Goal: Task Accomplishment & Management: Complete application form

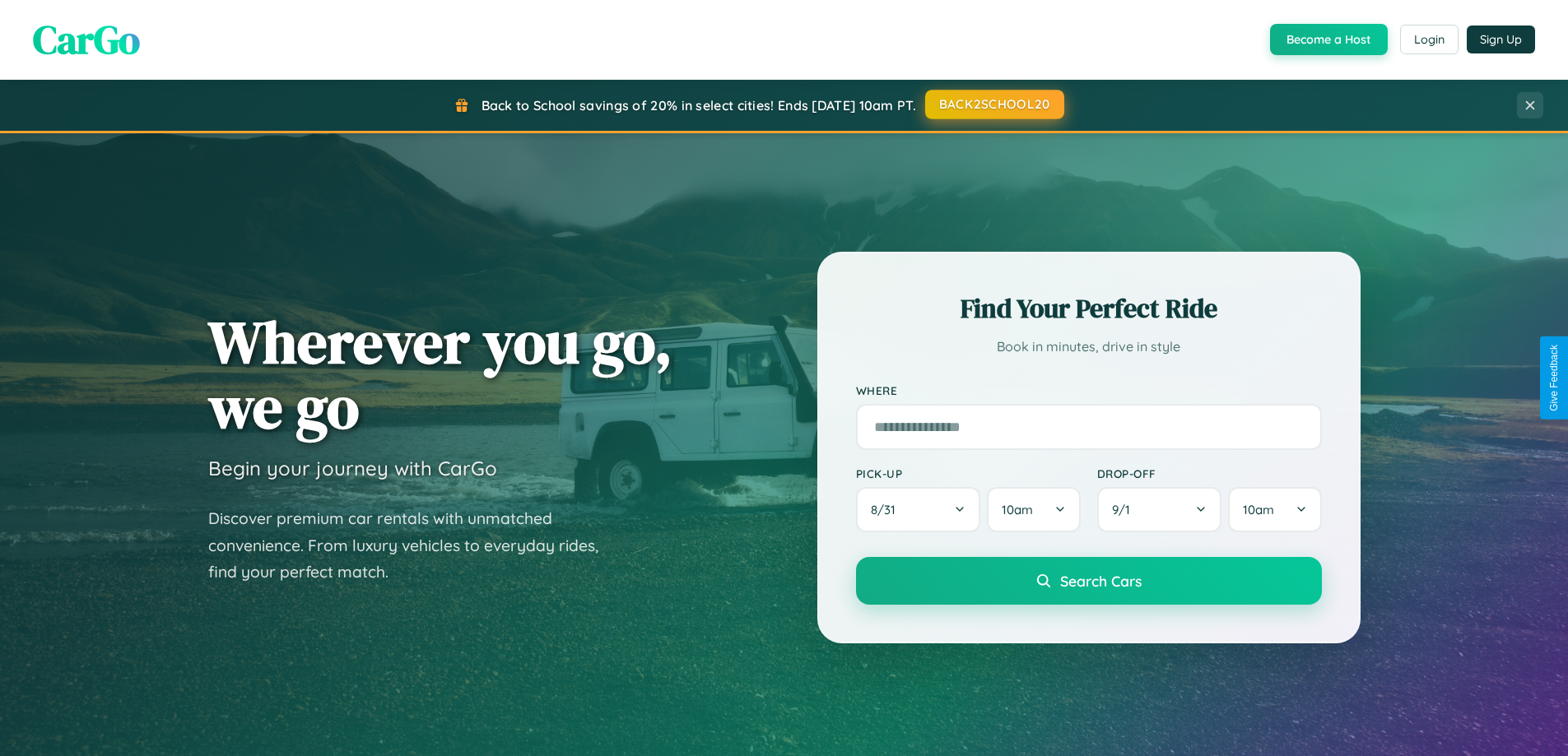
click at [994, 104] on button "BACK2SCHOOL20" at bounding box center [995, 104] width 139 height 29
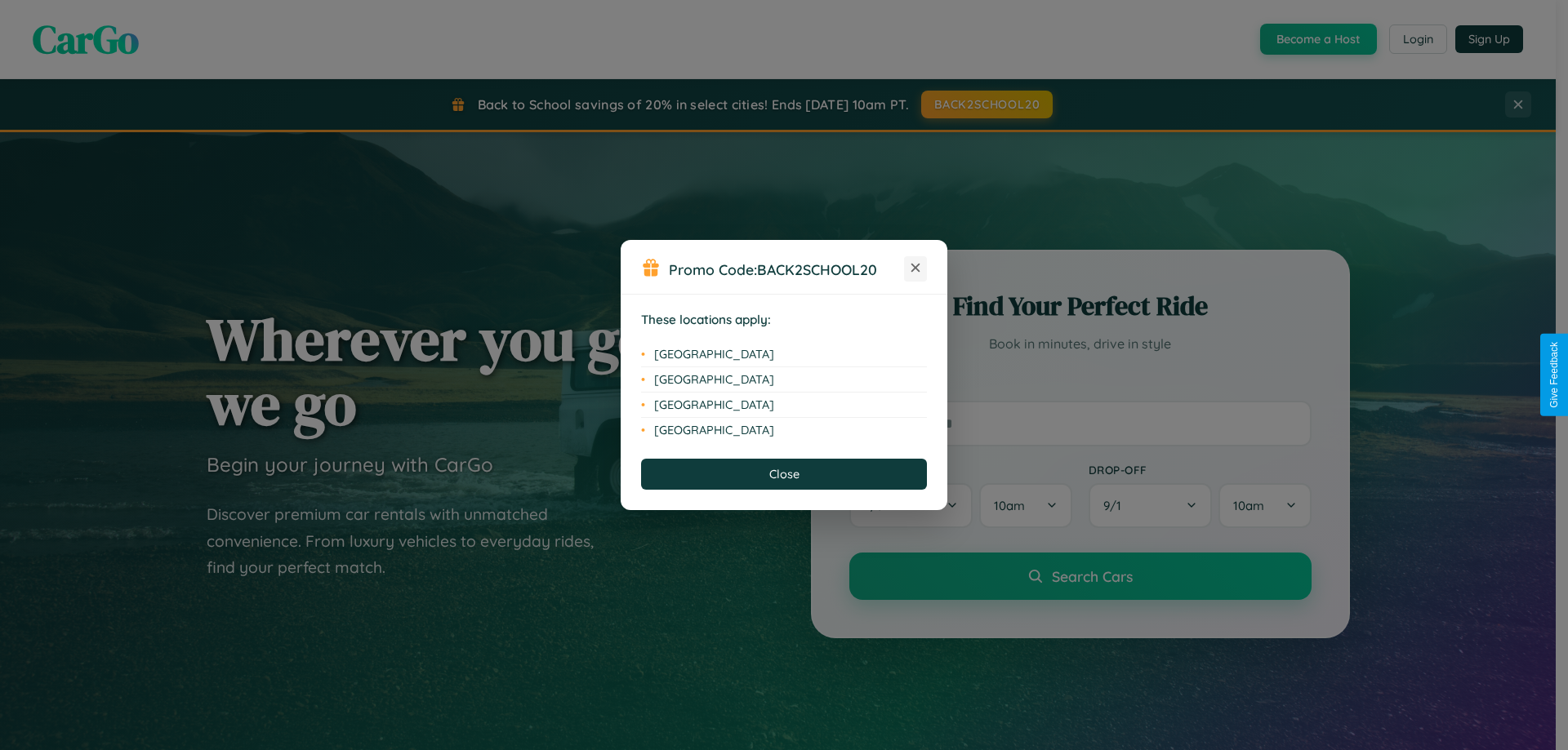
click at [915, 268] on icon at bounding box center [915, 267] width 9 height 9
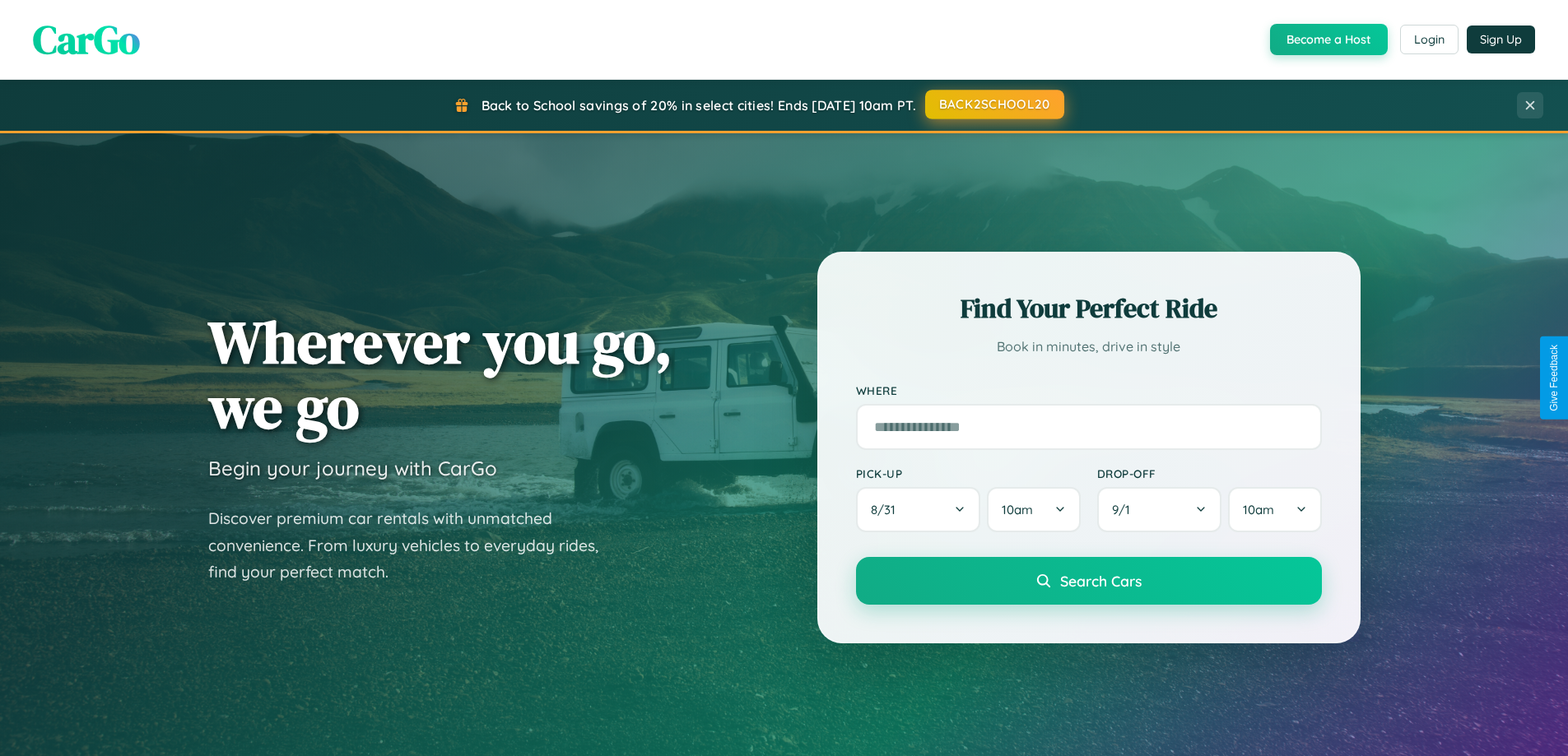
click at [994, 104] on button "BACK2SCHOOL20" at bounding box center [995, 104] width 139 height 29
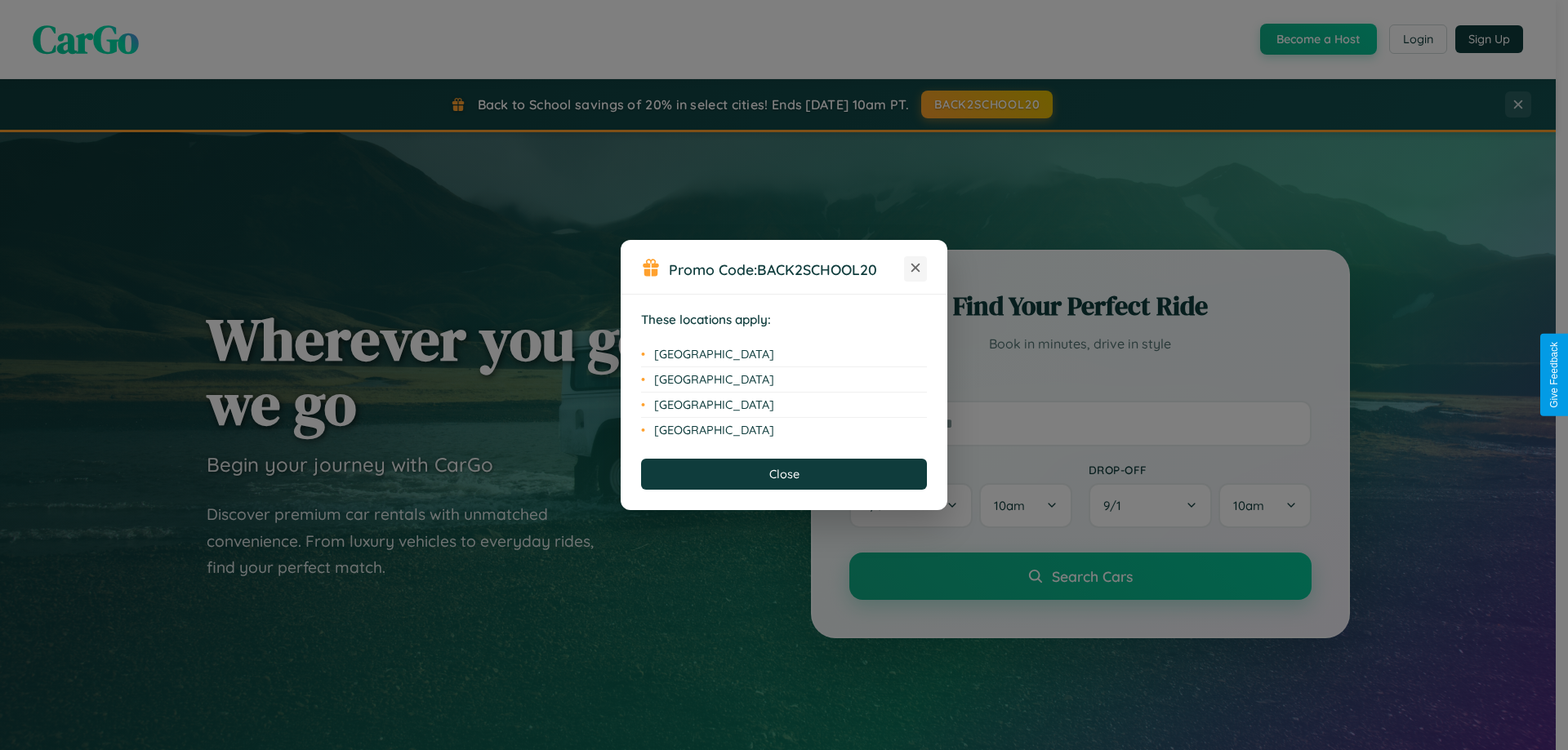
click at [915, 268] on icon at bounding box center [915, 267] width 9 height 9
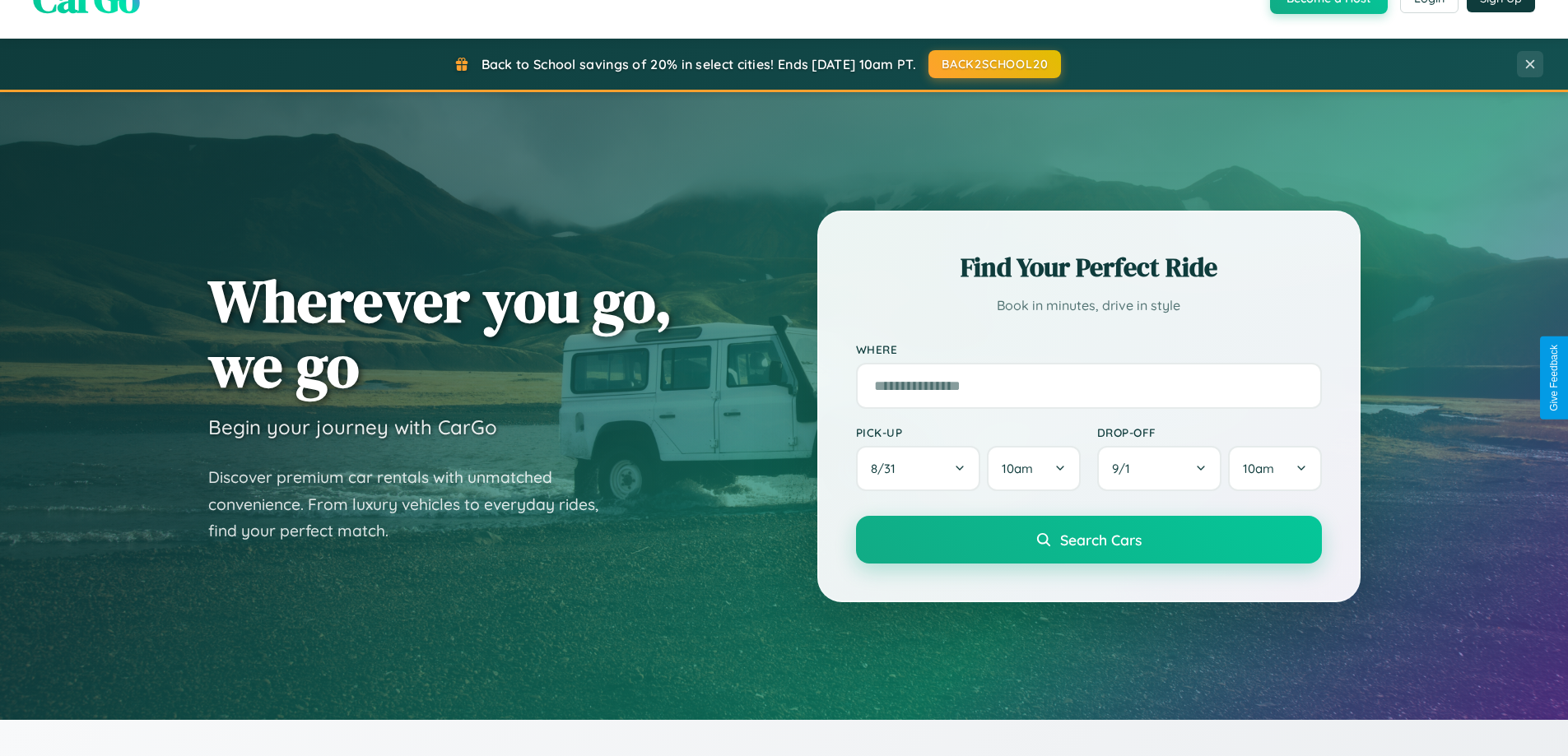
scroll to position [1132, 0]
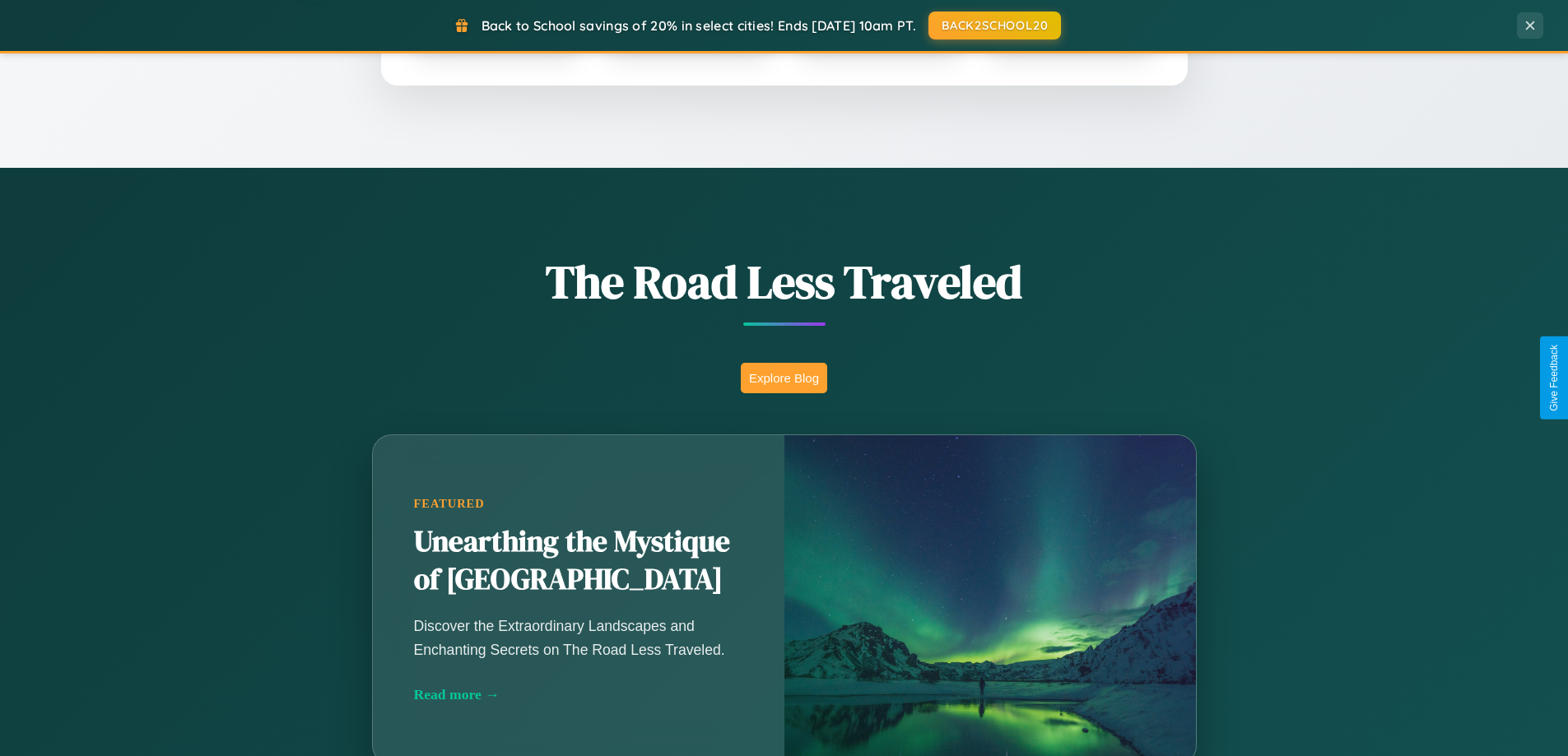
click at [784, 378] on button "Explore Blog" at bounding box center [784, 378] width 87 height 30
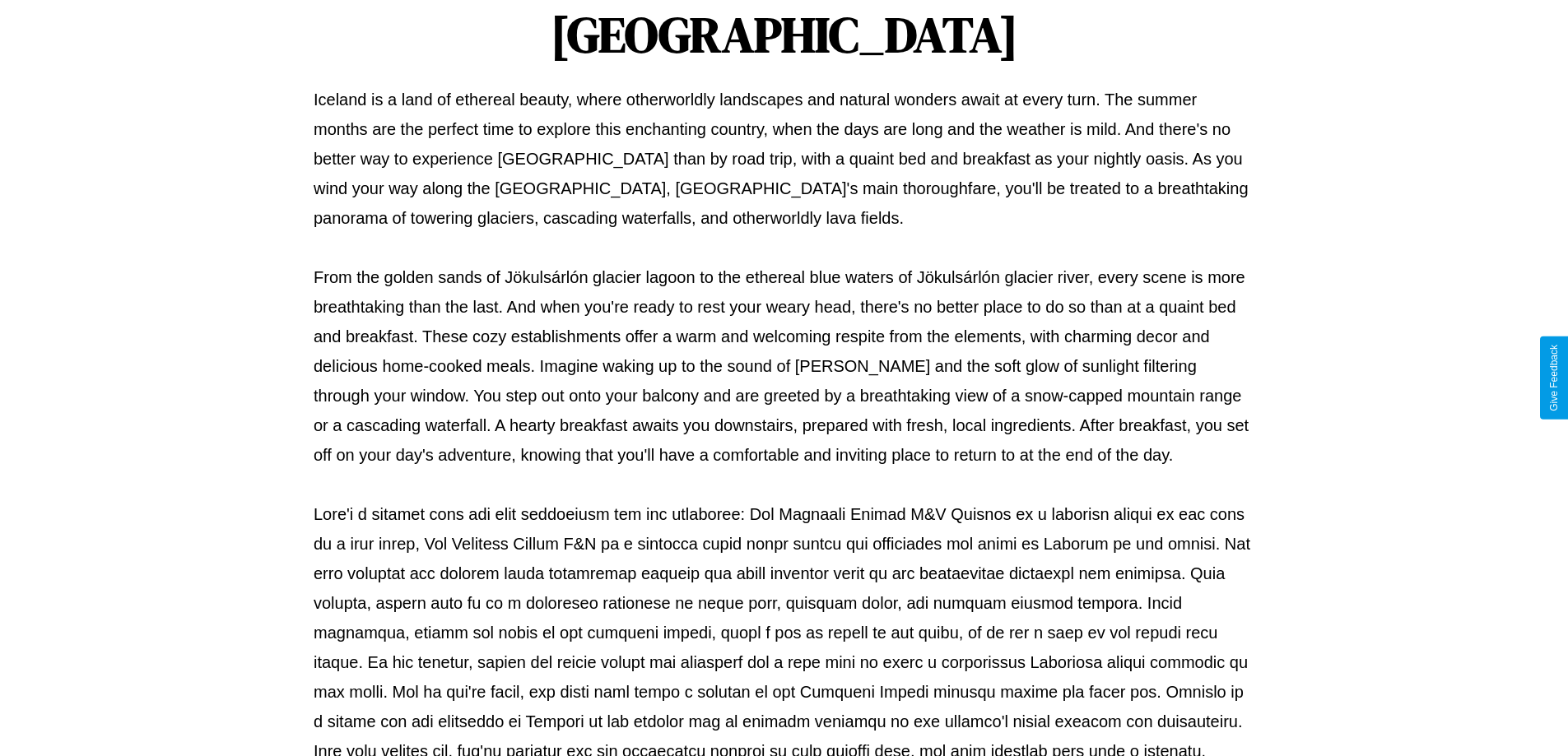
scroll to position [532, 0]
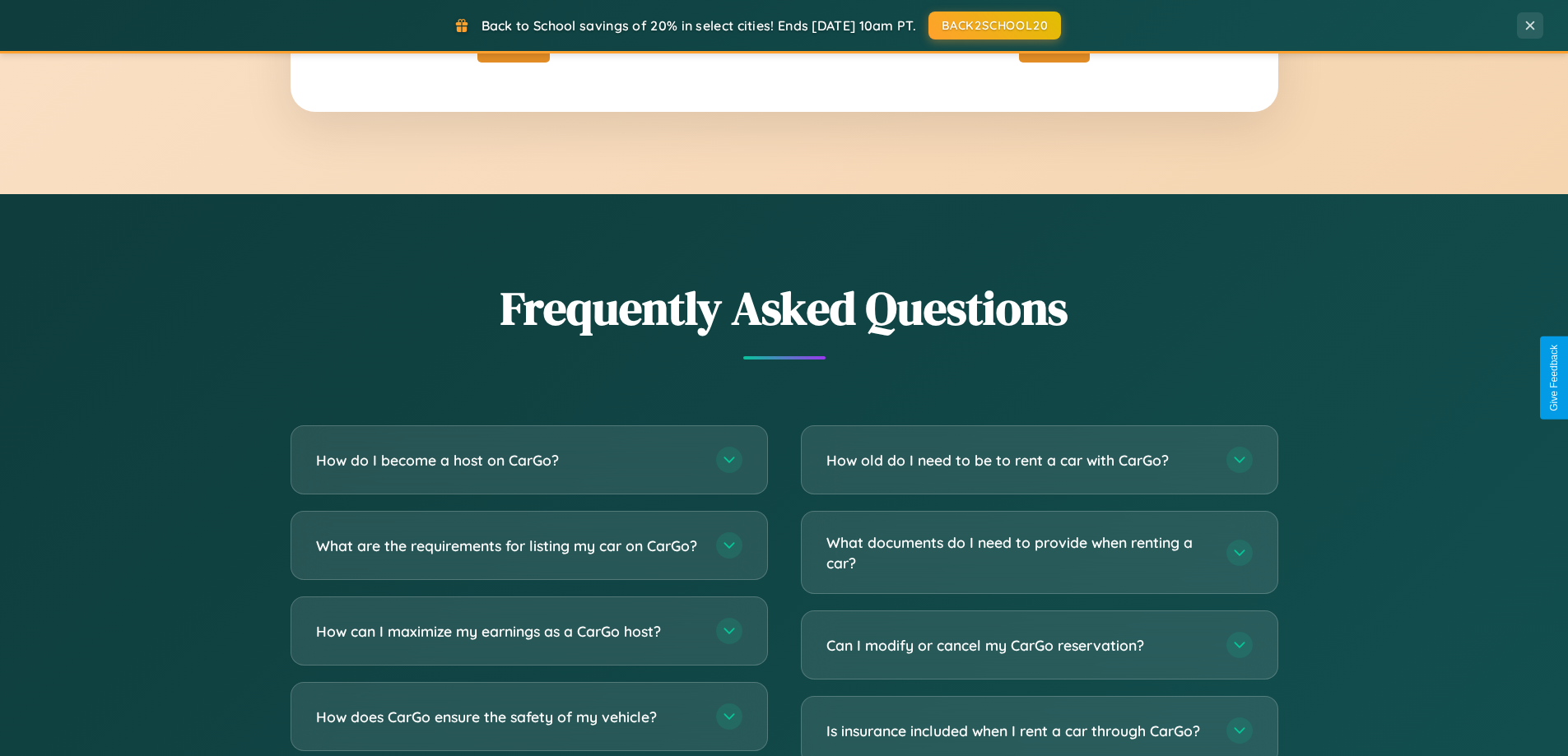
scroll to position [3166, 0]
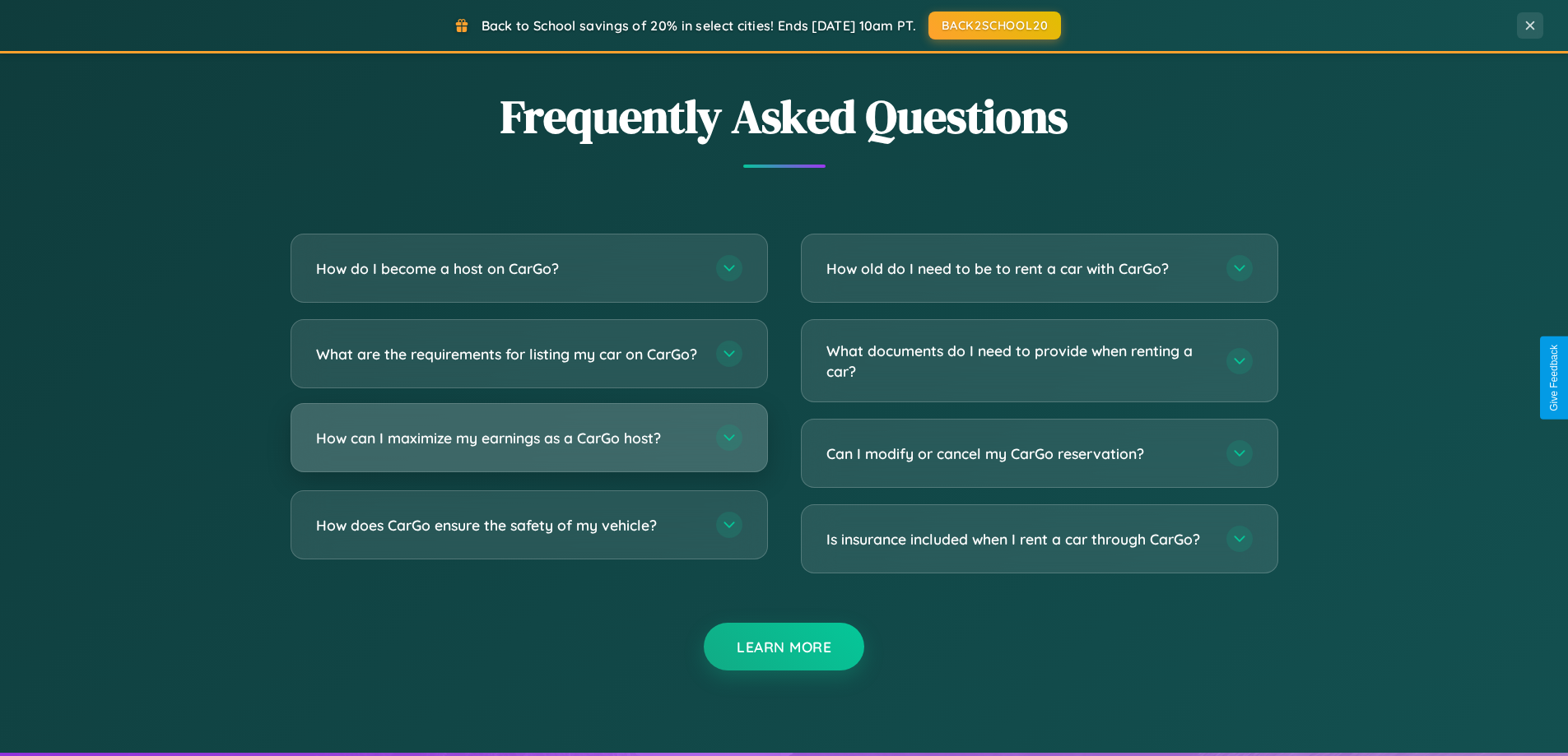
click at [528, 448] on h3 "How can I maximize my earnings as a CarGo host?" at bounding box center [508, 437] width 384 height 21
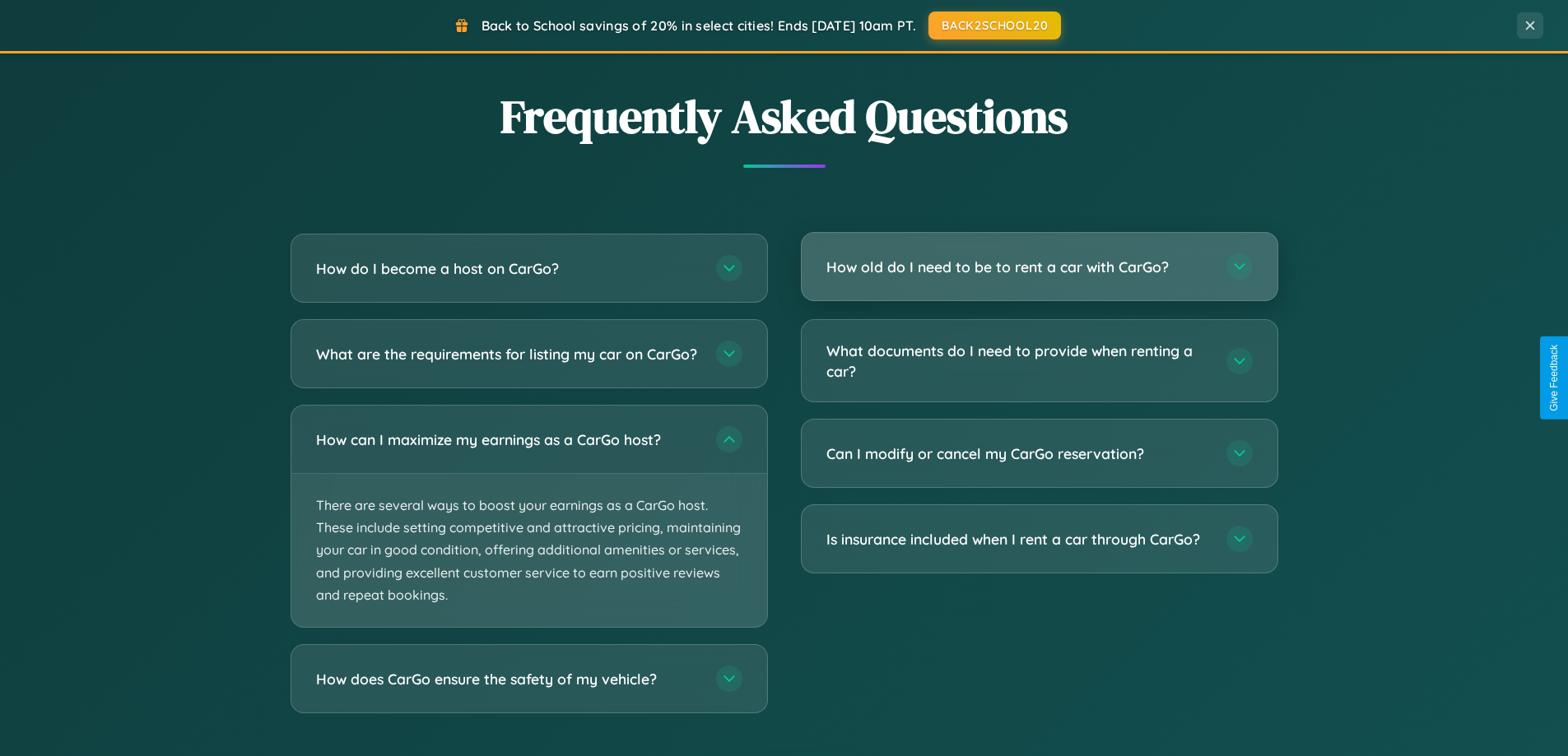
click at [1039, 267] on h3 "How old do I need to be to rent a car with CarGo?" at bounding box center [1018, 266] width 384 height 21
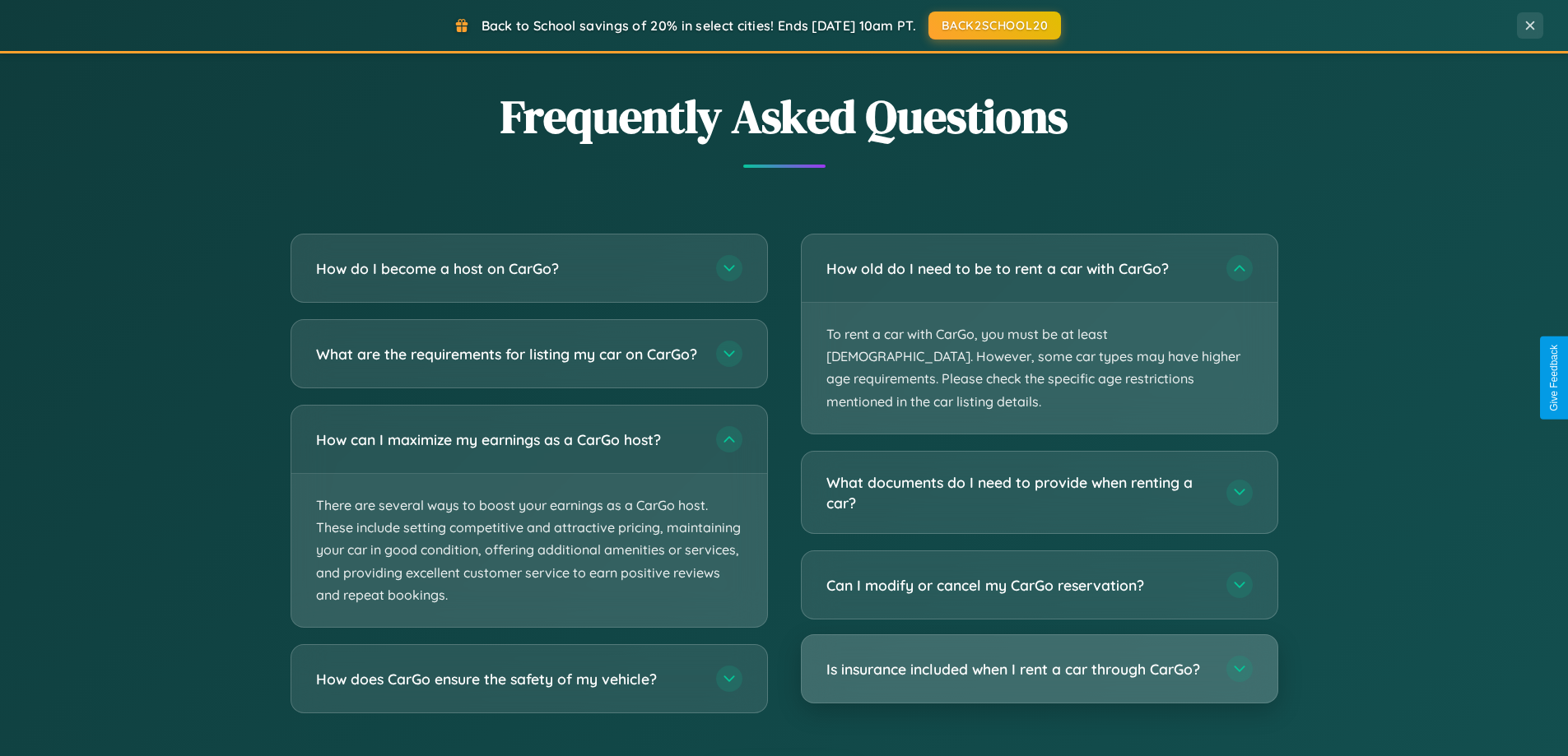
click at [1039, 659] on h3 "Is insurance included when I rent a car through CarGo?" at bounding box center [1018, 669] width 384 height 21
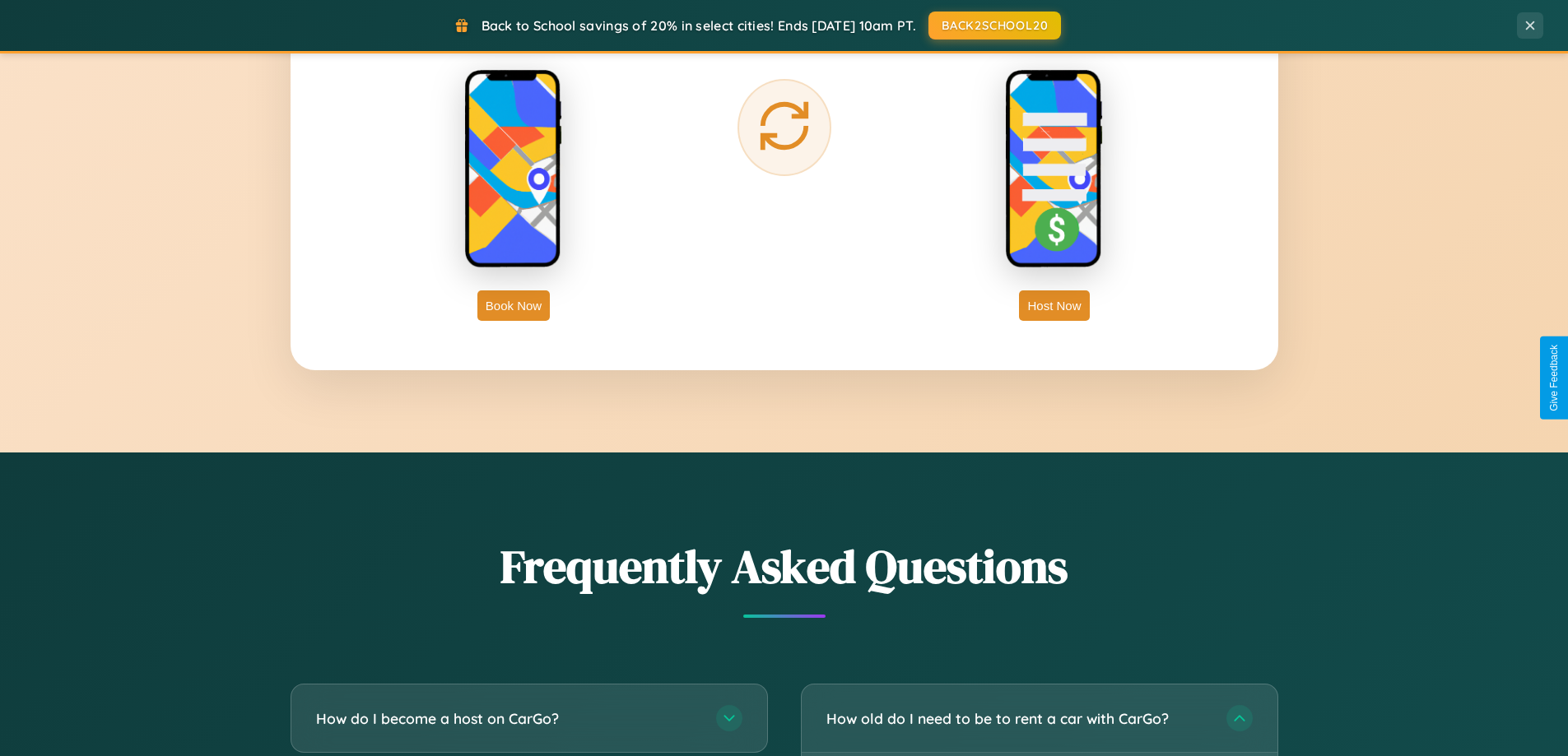
scroll to position [0, 0]
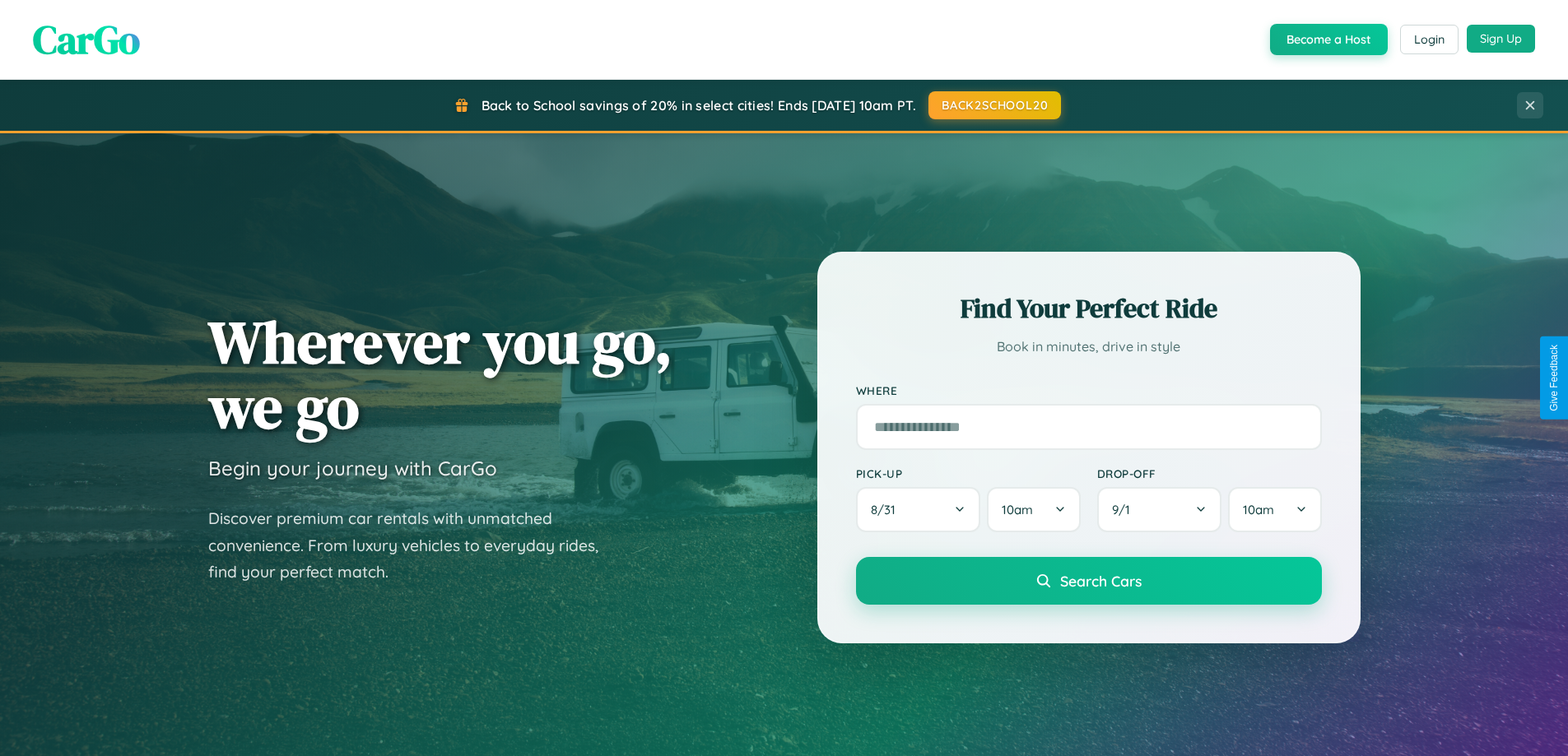
click at [1501, 38] on button "Sign Up" at bounding box center [1500, 38] width 68 height 28
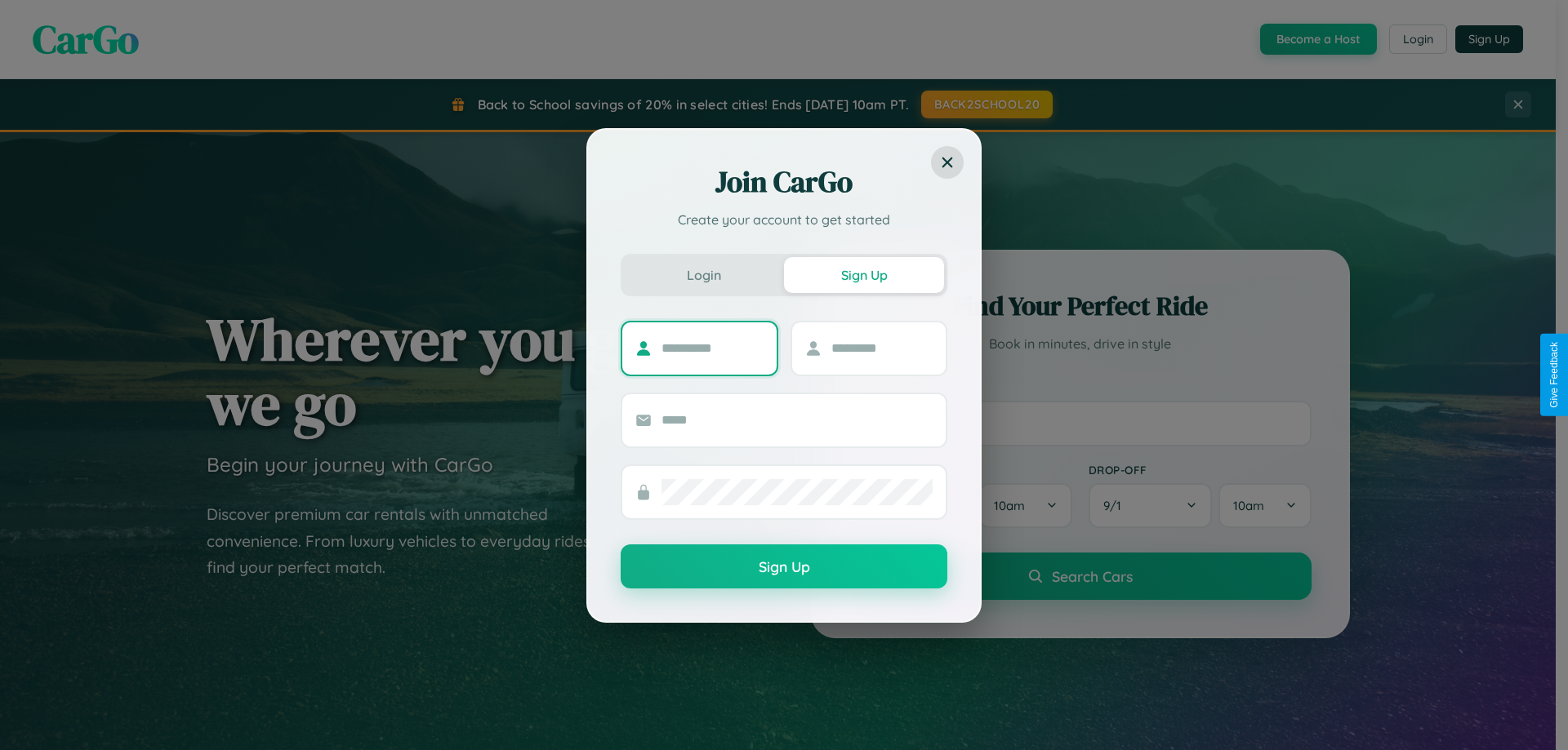
click at [712, 347] on input "text" at bounding box center [712, 348] width 102 height 26
type input "******"
click at [881, 347] on input "text" at bounding box center [882, 348] width 102 height 26
type input "******"
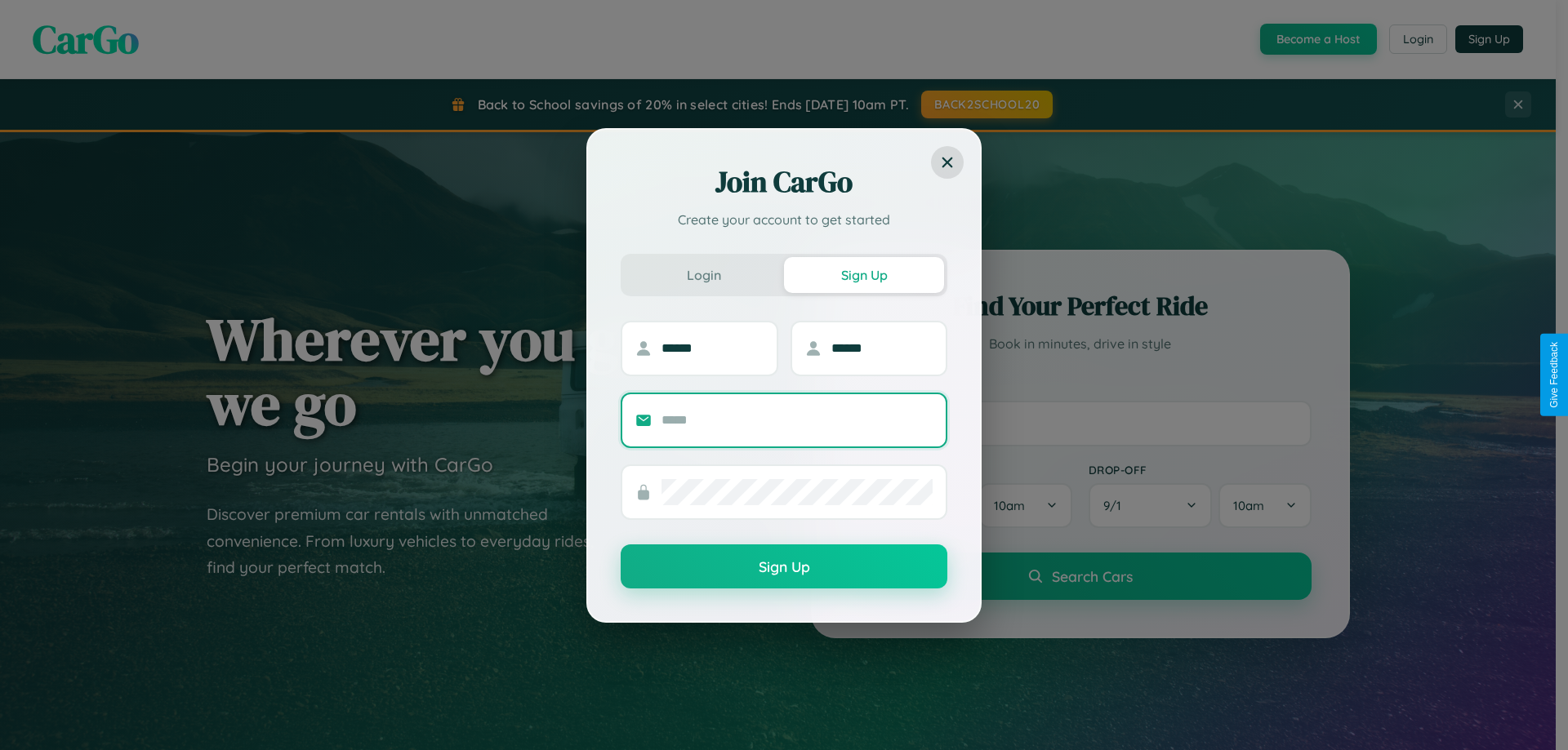
click at [797, 419] on input "text" at bounding box center [797, 420] width 271 height 26
type input "**********"
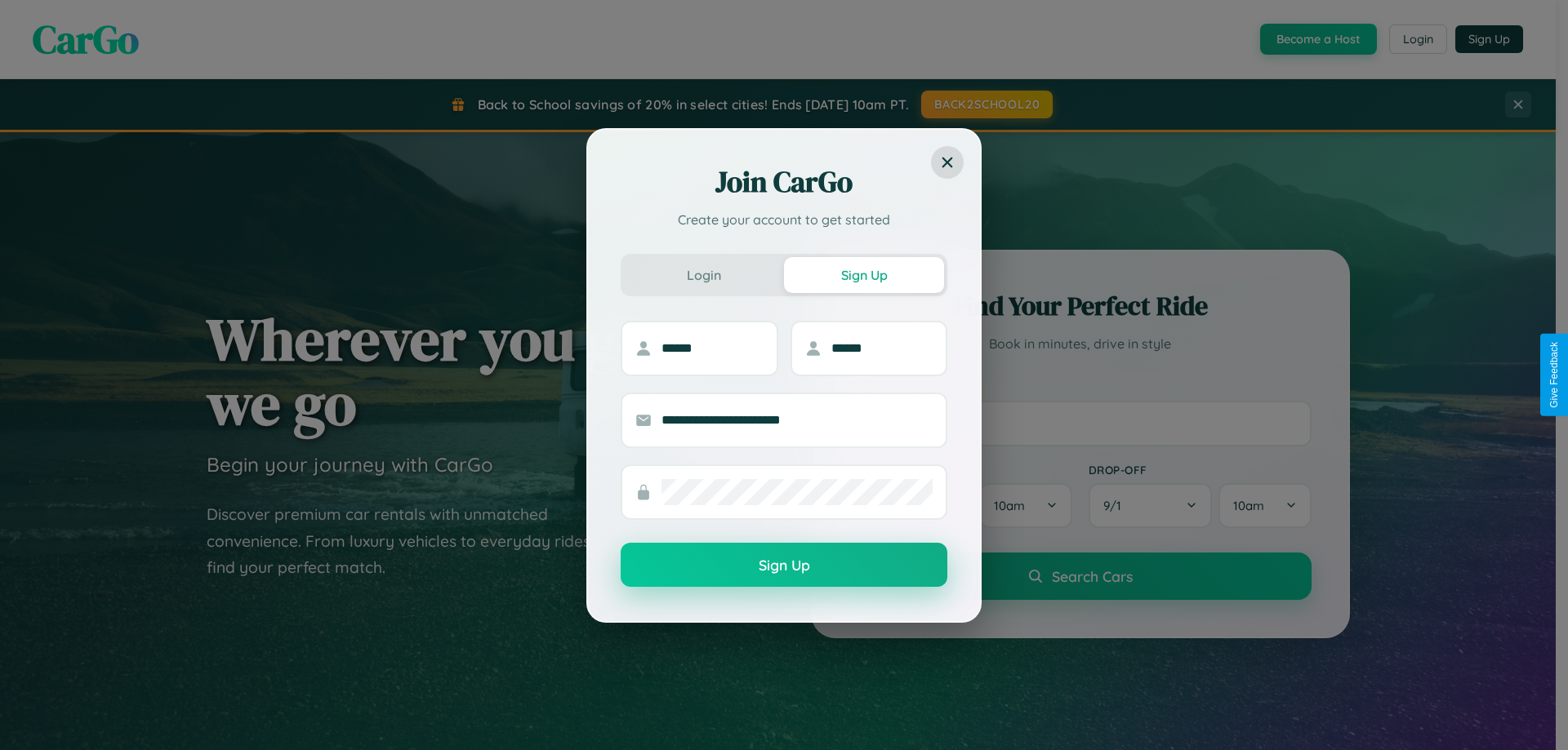
click at [784, 566] on button "Sign Up" at bounding box center [784, 565] width 327 height 44
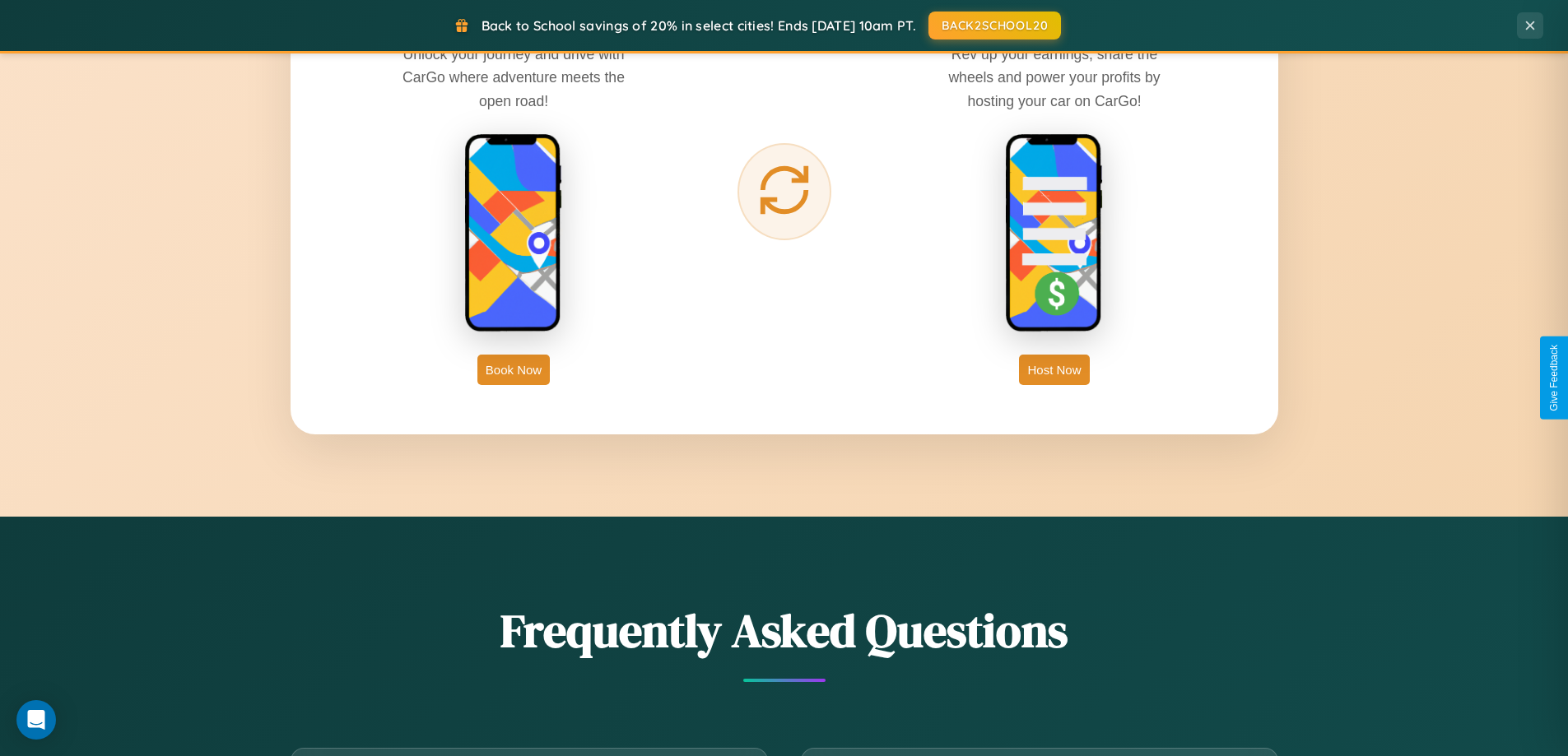
scroll to position [2644, 0]
